Goal: Transaction & Acquisition: Purchase product/service

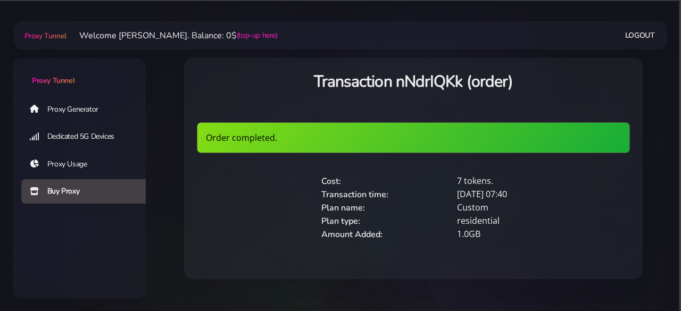
click at [234, 27] on div "Proxy Tunnel Welcome paulwalker. Balance: 0$ (top-up here) Logout" at bounding box center [341, 36] width 654 height 20
click at [237, 34] on link "(top-up here)" at bounding box center [257, 35] width 41 height 11
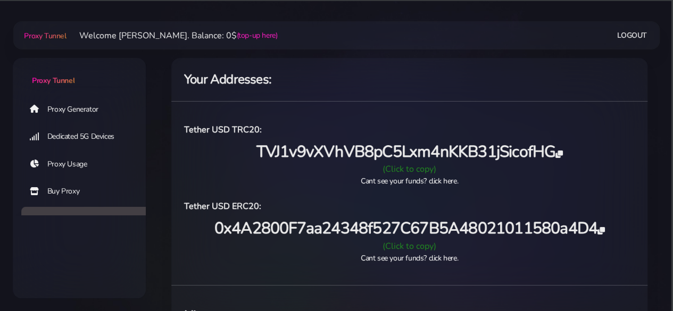
click at [394, 168] on div "(Click to copy)" at bounding box center [409, 169] width 463 height 13
click at [61, 109] on link "Proxy Generator" at bounding box center [87, 109] width 133 height 24
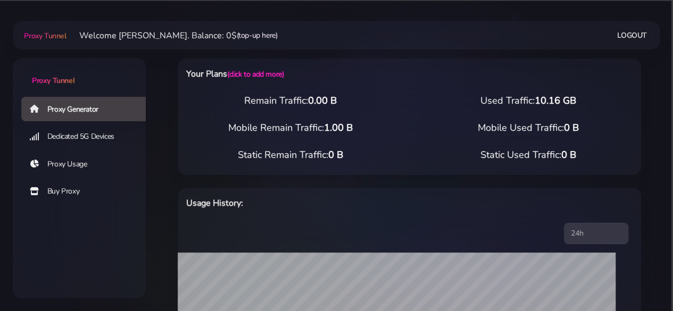
click at [237, 35] on link "(top-up here)" at bounding box center [257, 35] width 41 height 11
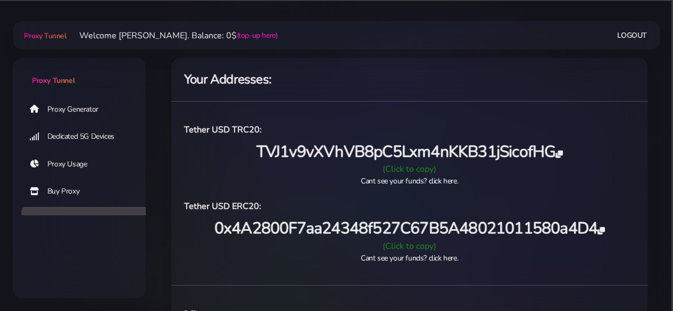
click at [55, 110] on link "Proxy Generator" at bounding box center [87, 109] width 133 height 24
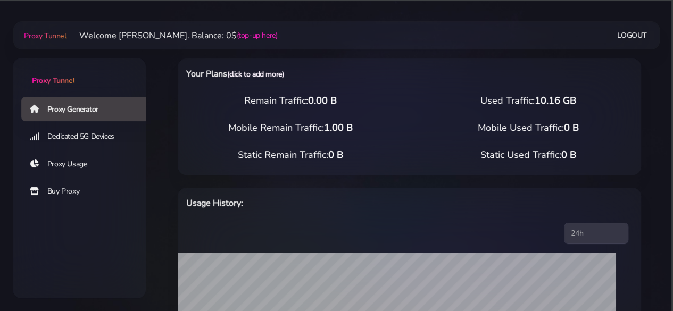
click at [253, 76] on link "(click to add more)" at bounding box center [255, 74] width 56 height 10
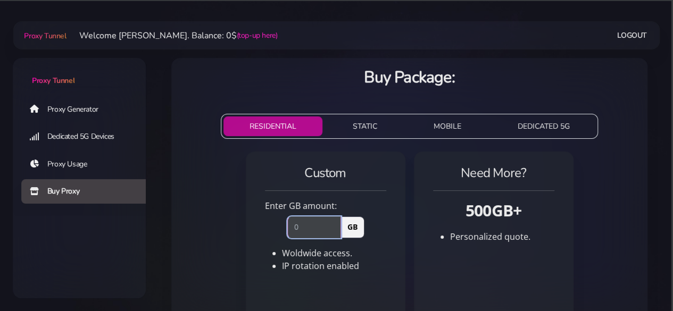
click at [299, 231] on input "number" at bounding box center [314, 227] width 54 height 21
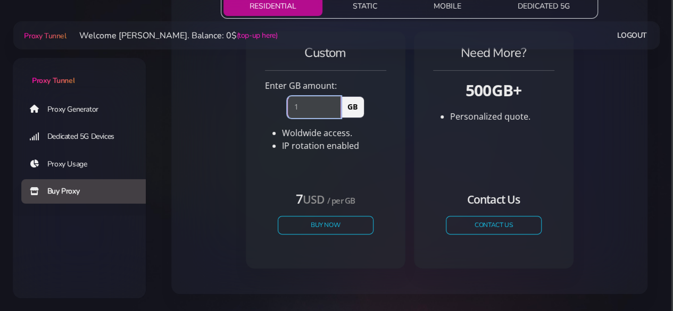
scroll to position [139, 0]
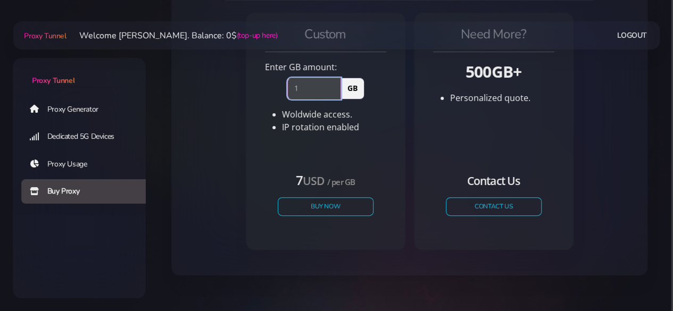
type input "1"
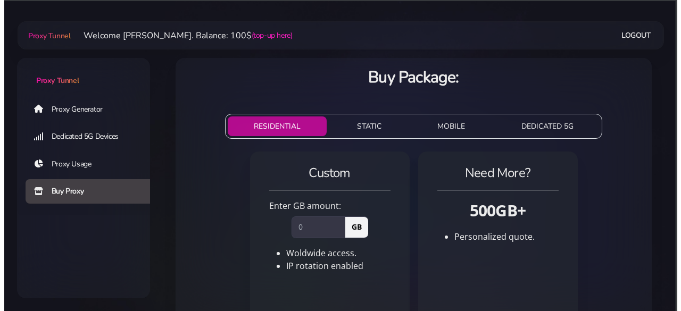
scroll to position [139, 0]
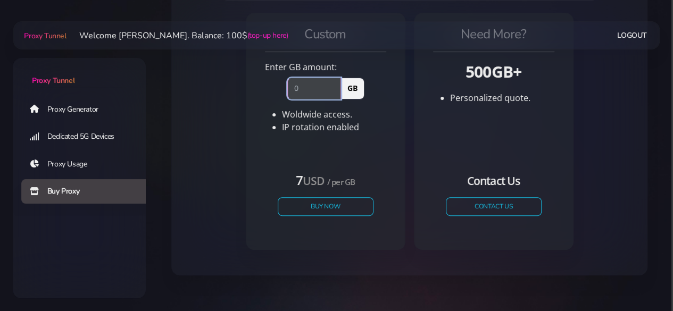
click at [320, 88] on input "number" at bounding box center [314, 88] width 54 height 21
type input "1"
click at [318, 206] on button "Buy Now" at bounding box center [326, 206] width 98 height 19
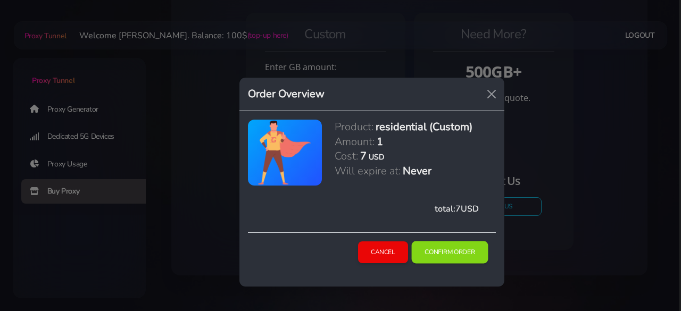
click at [451, 258] on button "Confirm Order" at bounding box center [449, 253] width 77 height 22
